Goal: Task Accomplishment & Management: Complete application form

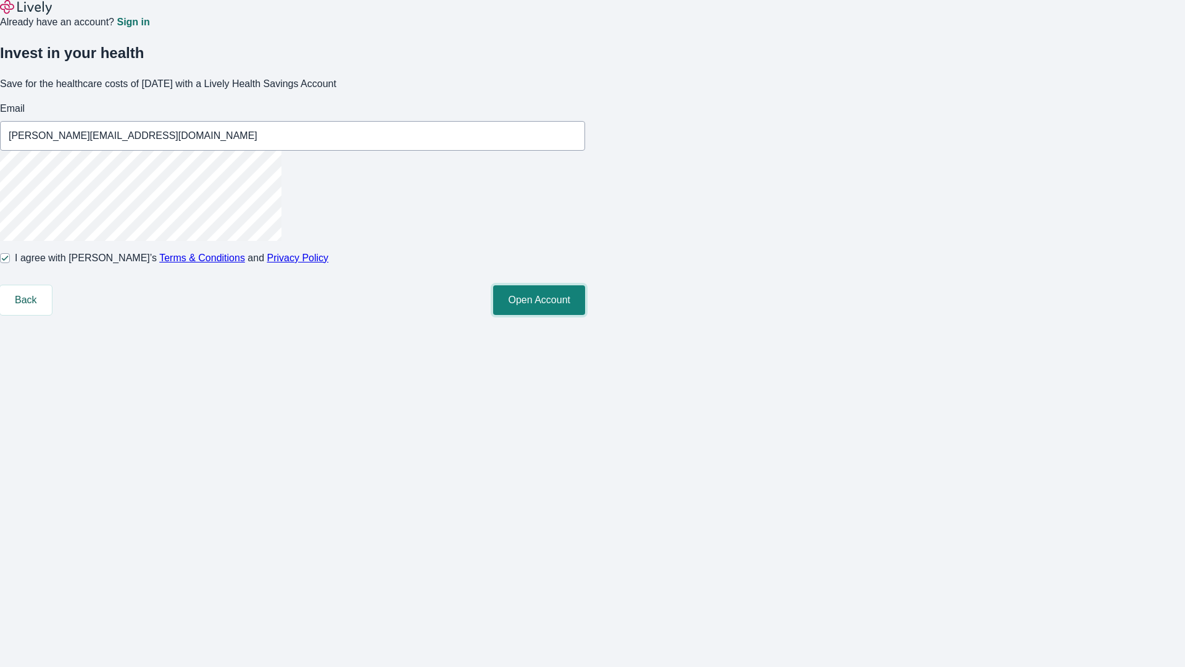
click at [585, 315] on button "Open Account" at bounding box center [539, 300] width 92 height 30
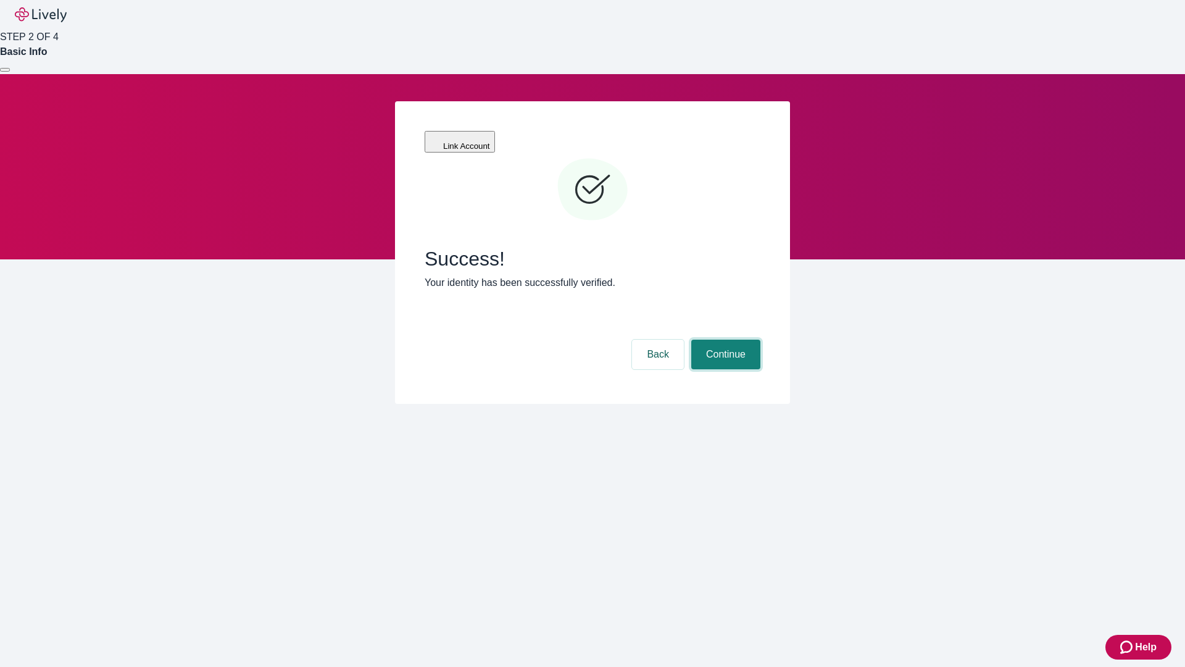
click at [724, 340] on button "Continue" at bounding box center [725, 355] width 69 height 30
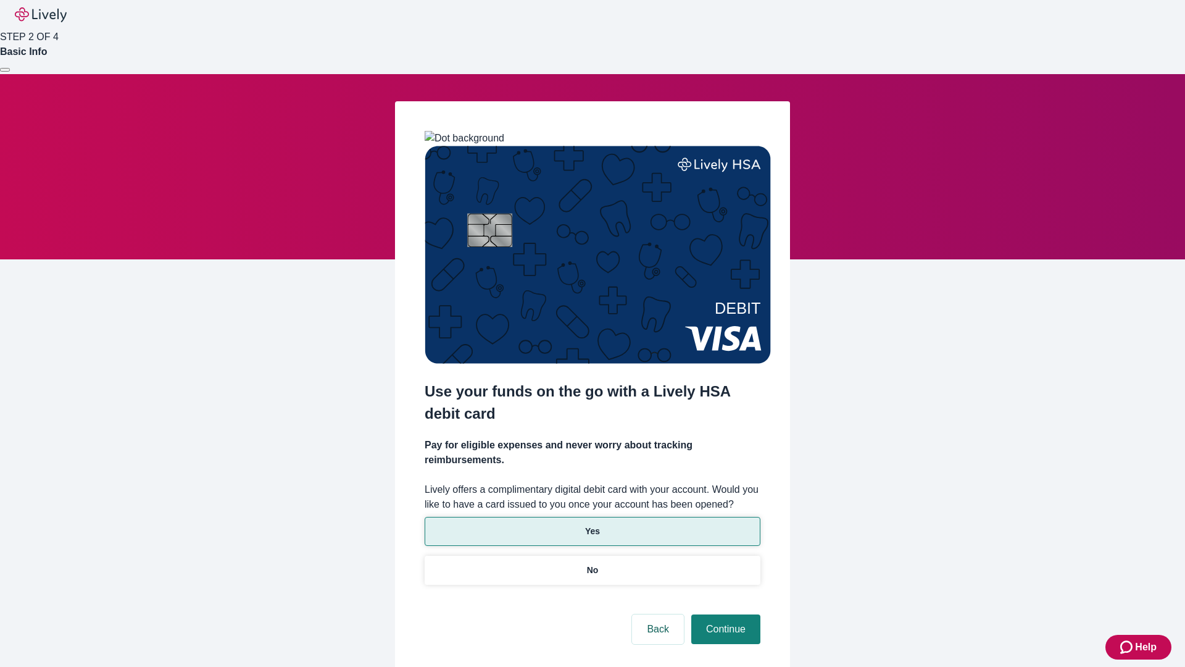
click at [592, 525] on p "Yes" at bounding box center [592, 531] width 15 height 13
click at [724, 614] on button "Continue" at bounding box center [725, 629] width 69 height 30
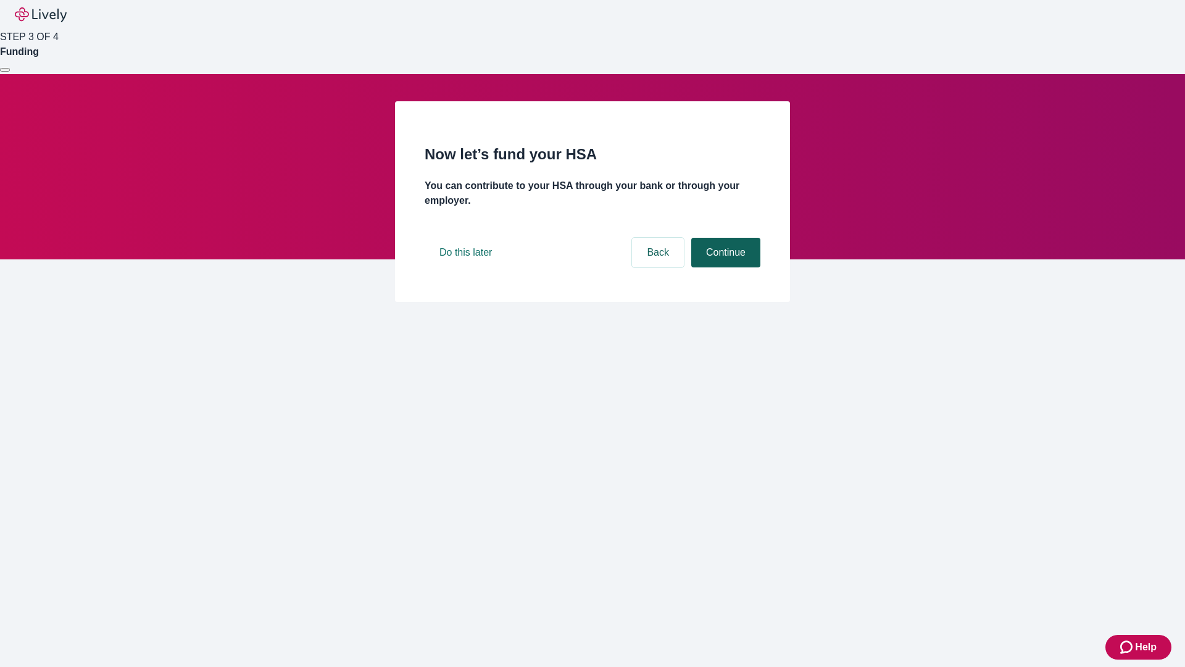
click at [724, 267] on button "Continue" at bounding box center [725, 253] width 69 height 30
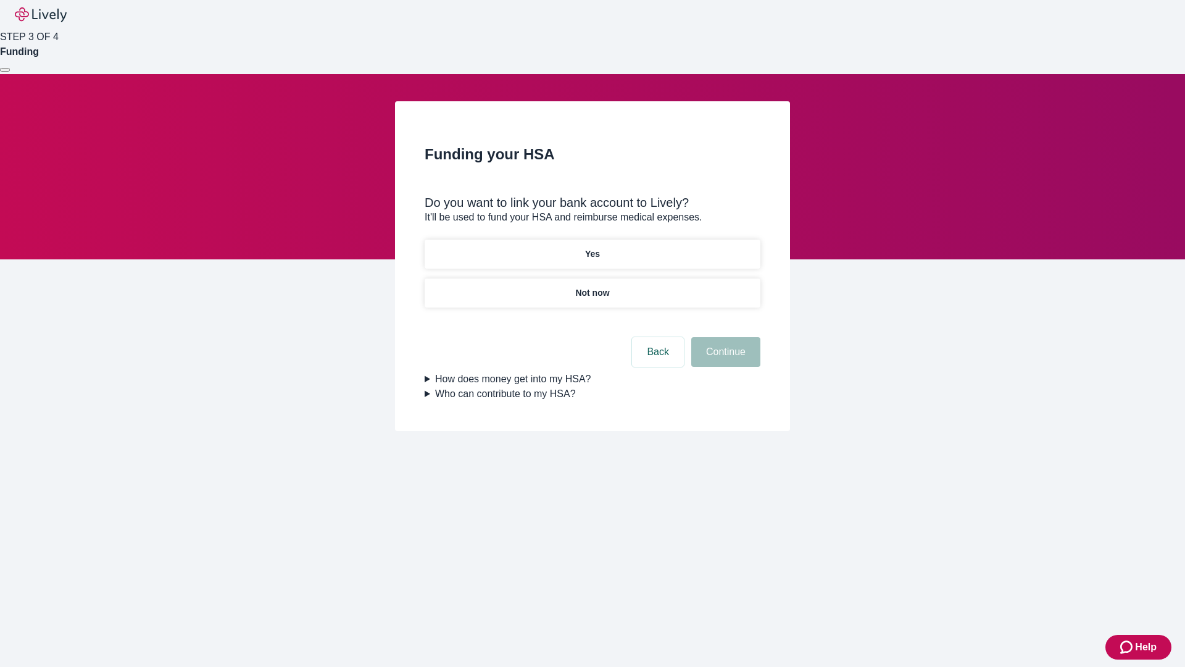
click at [592, 286] on p "Not now" at bounding box center [592, 292] width 34 height 13
click at [724, 359] on button "Continue" at bounding box center [725, 352] width 69 height 30
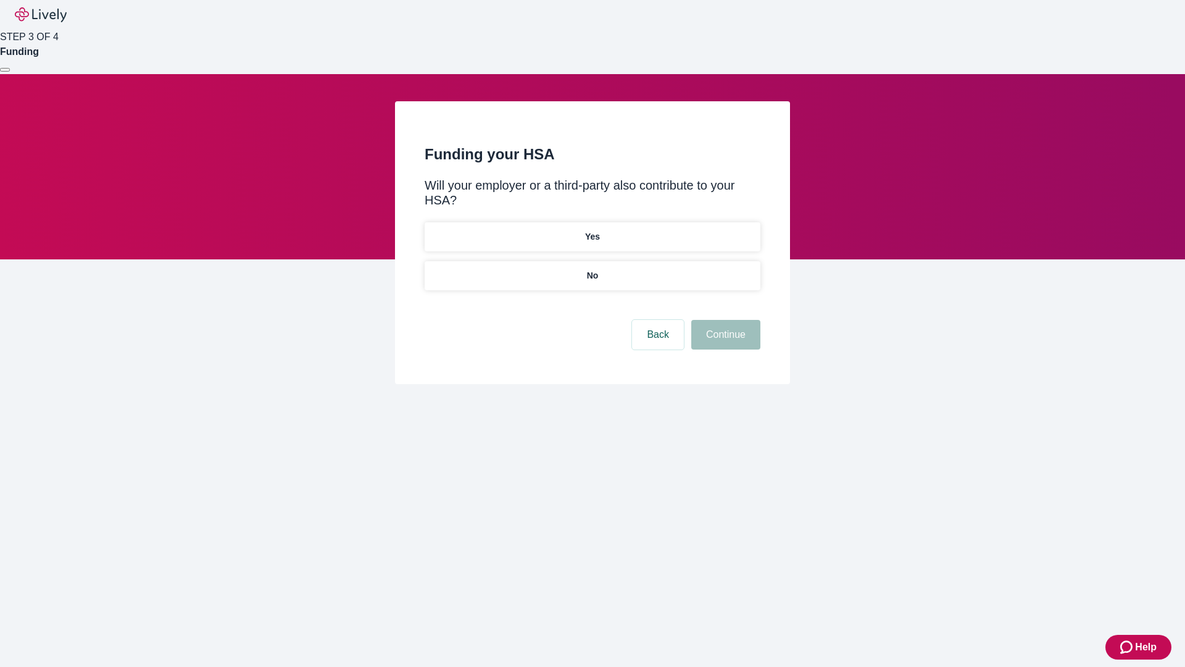
click at [592, 269] on p "No" at bounding box center [593, 275] width 12 height 13
click at [724, 320] on button "Continue" at bounding box center [725, 335] width 69 height 30
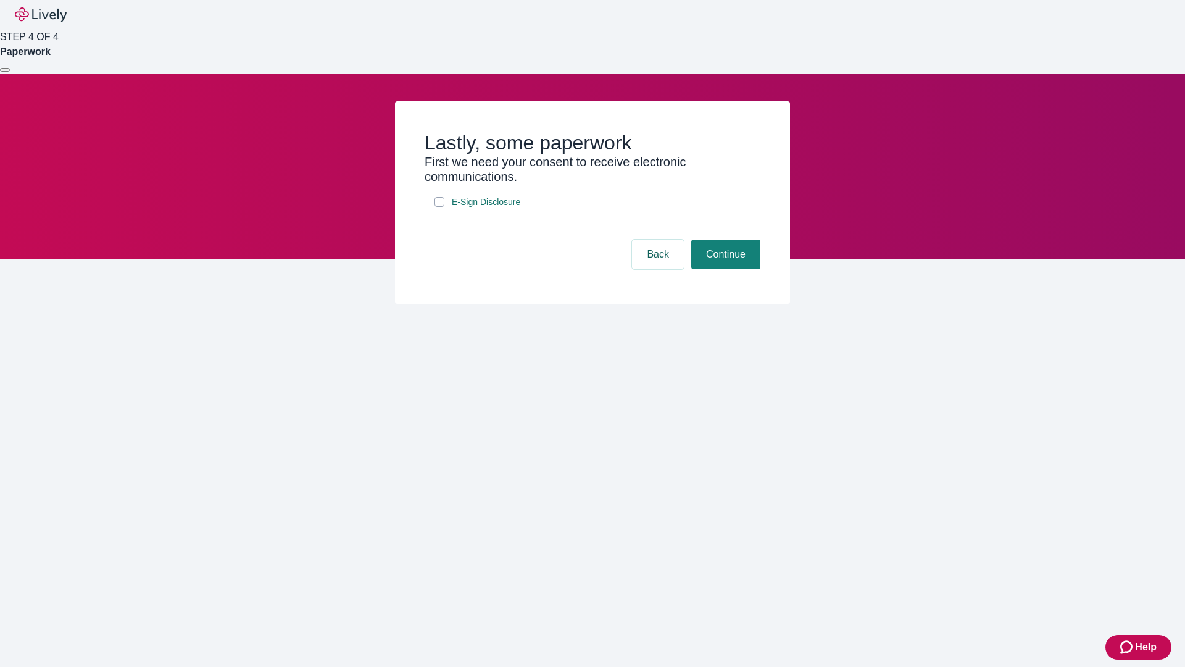
click at [440, 207] on input "E-Sign Disclosure" at bounding box center [440, 202] width 10 height 10
checkbox input "true"
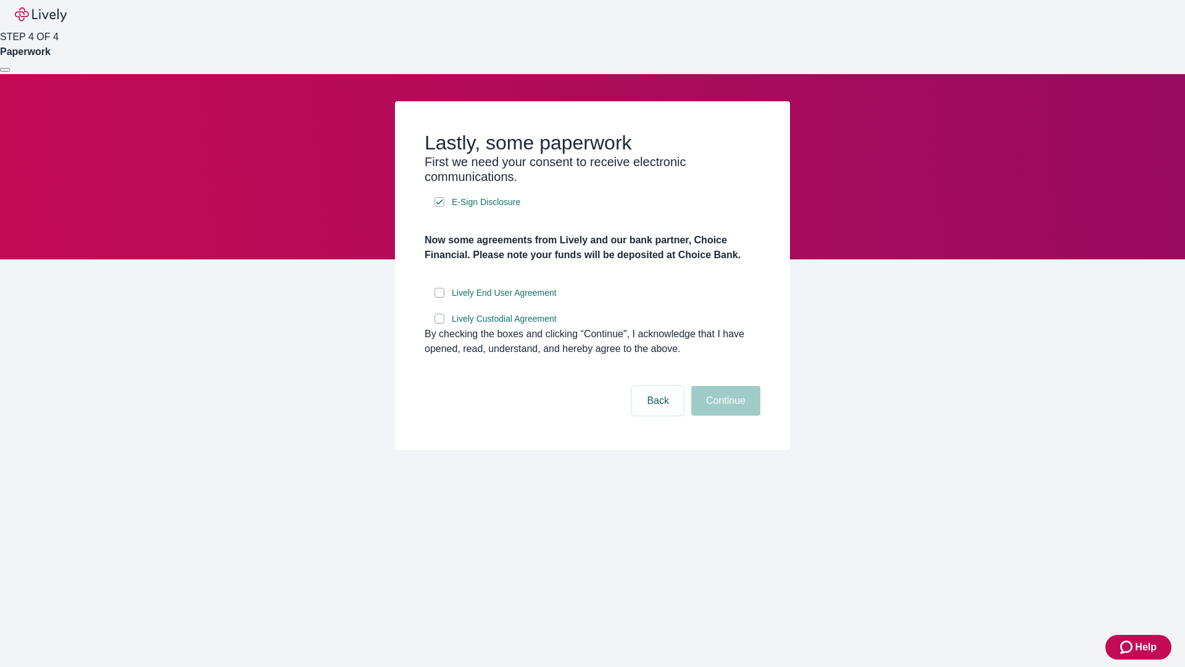
click at [440, 298] on input "Lively End User Agreement" at bounding box center [440, 293] width 10 height 10
checkbox input "true"
click at [440, 324] on input "Lively Custodial Agreement" at bounding box center [440, 319] width 10 height 10
checkbox input "true"
click at [724, 416] on button "Continue" at bounding box center [725, 401] width 69 height 30
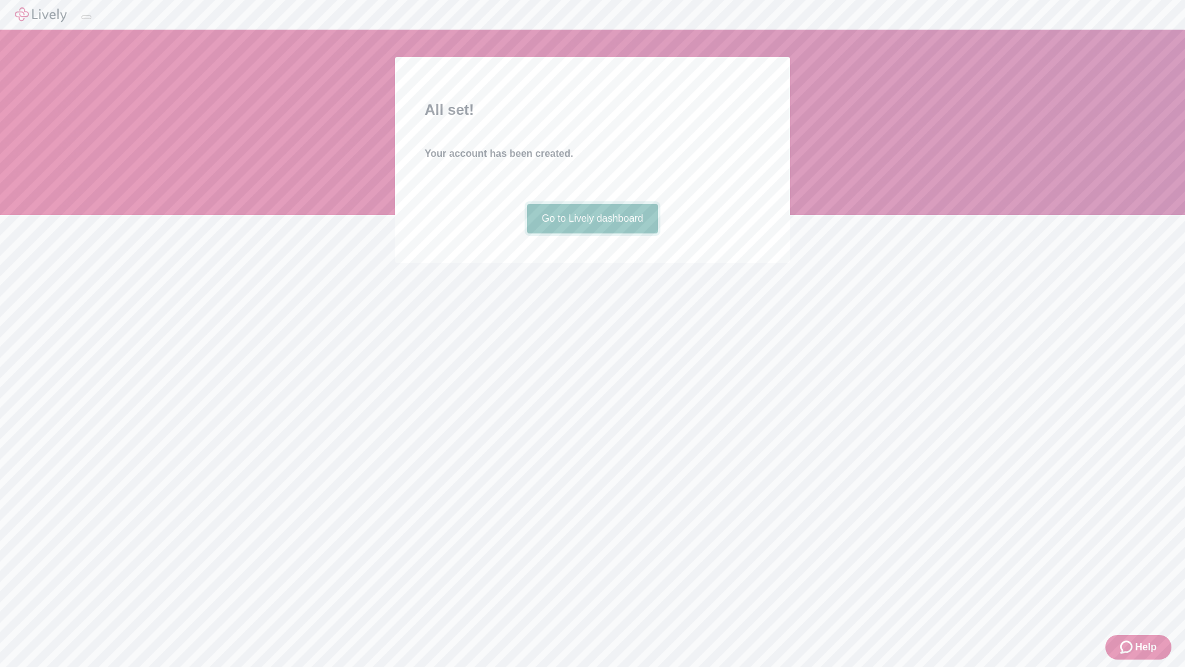
click at [592, 233] on link "Go to Lively dashboard" at bounding box center [593, 219] width 132 height 30
